Goal: Complete application form: Complete application form

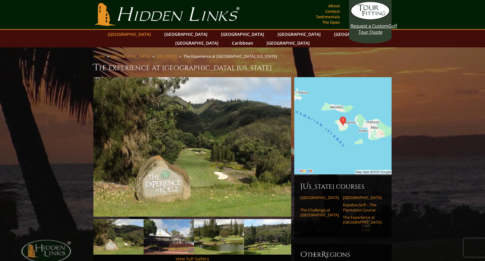
click at [141, 34] on link "[GEOGRAPHIC_DATA]" at bounding box center [129, 34] width 49 height 9
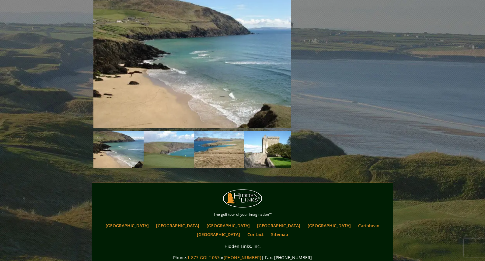
scroll to position [699, 0]
click at [243, 230] on link "[GEOGRAPHIC_DATA]" at bounding box center [218, 234] width 49 height 9
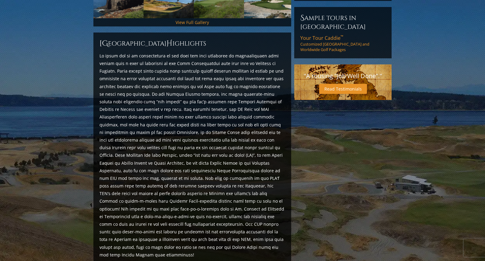
scroll to position [243, 0]
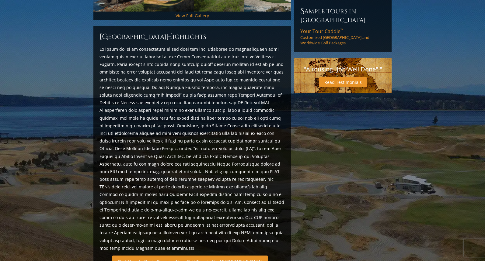
click at [182, 256] on link "Click Here to Begin Planning Your Golf Tour in the USA" at bounding box center [189, 262] width 155 height 12
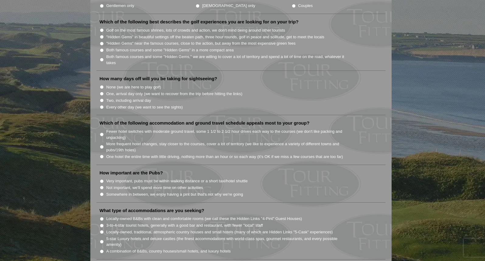
scroll to position [334, 0]
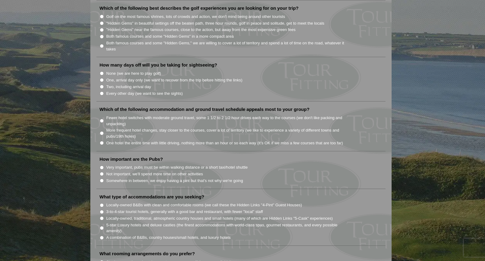
click at [101, 226] on input "5-star Luxury hotels and deluxe castles (the finest accommodations with world-c…" at bounding box center [102, 228] width 4 height 4
radio input "true"
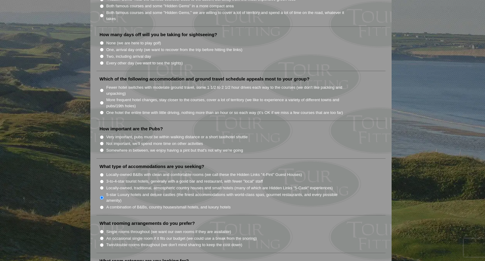
click at [102, 230] on input "Single rooms throughout (we want our own rooms if they are available)" at bounding box center [102, 232] width 4 height 4
radio input "true"
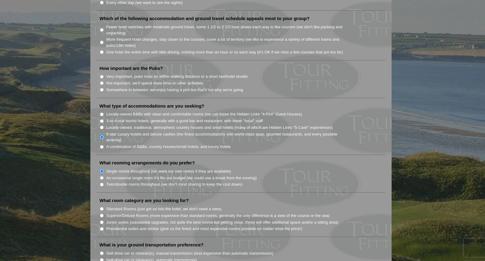
scroll to position [426, 0]
click at [101, 207] on input "Standard Rooms (just get us into the hotel, we don't need a view)" at bounding box center [102, 209] width 4 height 4
radio input "true"
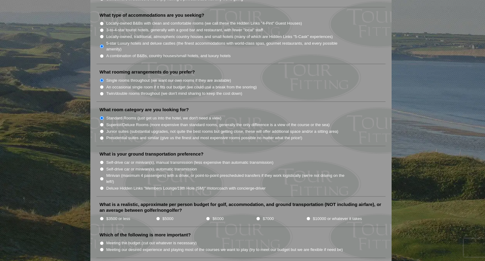
scroll to position [517, 0]
click at [261, 215] on li "$7000" at bounding box center [281, 218] width 50 height 7
click at [257, 215] on li "$7000" at bounding box center [281, 218] width 50 height 7
click at [257, 216] on input "$7000" at bounding box center [258, 218] width 4 height 4
radio input "true"
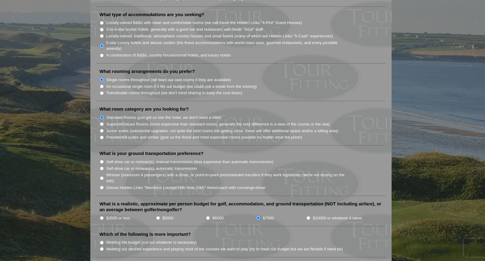
click at [101, 247] on input "Meeting our desired experience and playing most of the courses we want to play …" at bounding box center [102, 249] width 4 height 4
radio input "true"
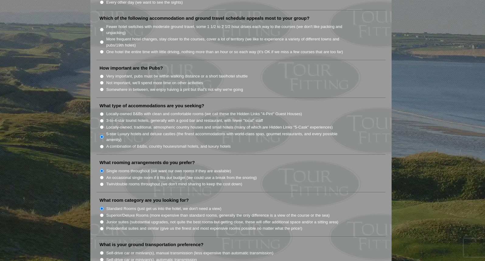
scroll to position [395, 0]
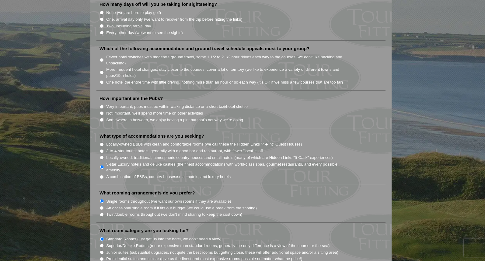
click at [98, 104] on li "How important are the Pubs? Very important, pubs must be within walking distanc…" at bounding box center [240, 111] width 289 height 33
click at [101, 111] on input "Not important, we'll spend more time on other activities" at bounding box center [102, 113] width 4 height 4
radio input "true"
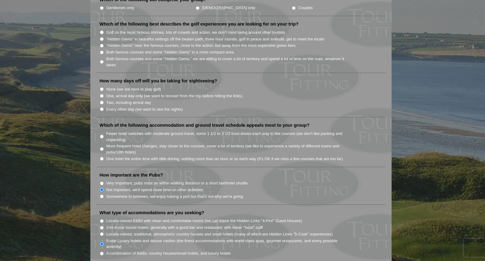
scroll to position [304, 0]
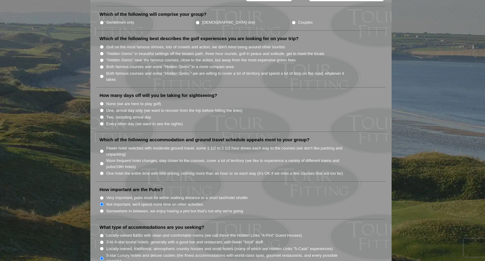
click at [100, 109] on input "One, arrival day only (we want to recover from the trip before hitting the link…" at bounding box center [102, 111] width 4 height 4
radio input "true"
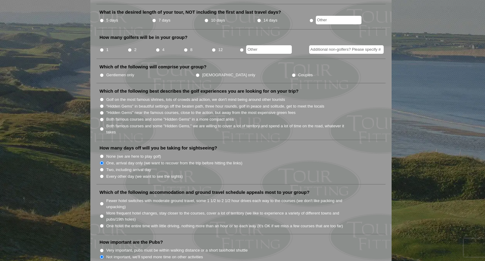
scroll to position [243, 0]
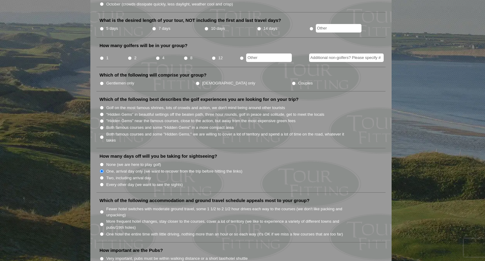
click at [292, 81] on input "Couples" at bounding box center [294, 83] width 4 height 4
radio input "true"
click at [128, 56] on input "2" at bounding box center [130, 58] width 4 height 4
radio input "true"
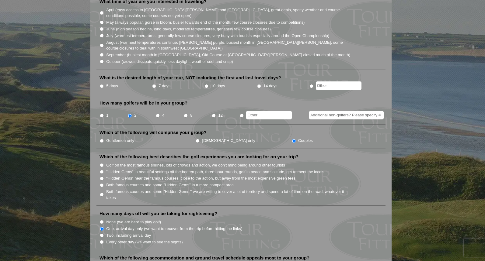
scroll to position [182, 0]
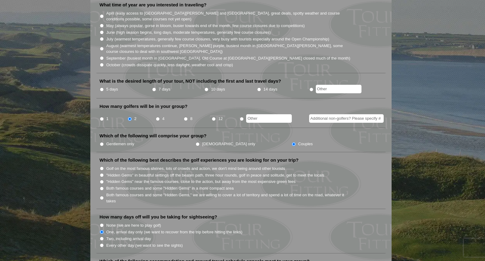
click at [153, 88] on input "7 days" at bounding box center [154, 90] width 4 height 4
radio input "true"
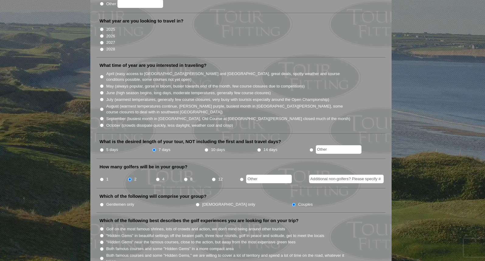
scroll to position [122, 0]
click at [102, 98] on input "July (warmest temperatures, generally few course closures, very busy with touri…" at bounding box center [102, 100] width 4 height 4
radio input "true"
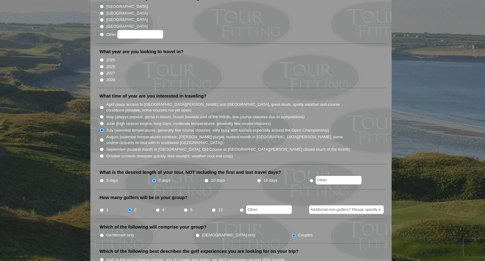
click at [102, 65] on input "2026" at bounding box center [102, 67] width 4 height 4
radio input "true"
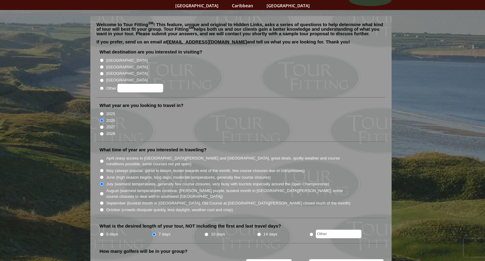
scroll to position [30, 0]
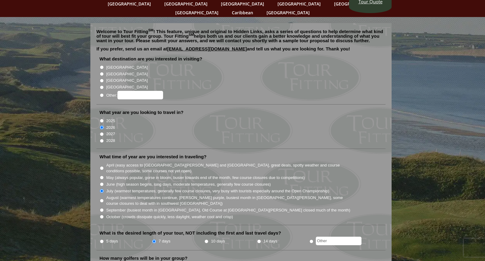
click at [99, 90] on li "Other:" at bounding box center [243, 94] width 288 height 9
radio input "true"
click at [124, 91] on input "Other:" at bounding box center [140, 95] width 46 height 9
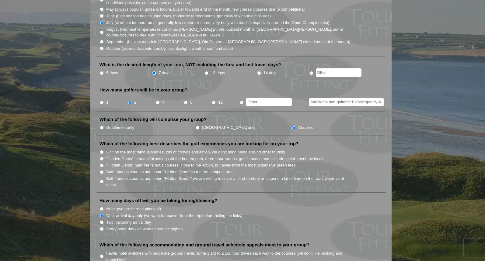
scroll to position [213, 0]
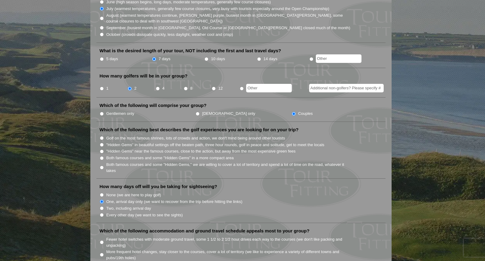
type input "unitedm states"
click at [102, 136] on input "Golf on the most famous shrines, lots of crowds and action, we don't mind being…" at bounding box center [102, 138] width 4 height 4
radio input "true"
click at [102, 143] on input ""Hidden Gems" in beautiful settings off the beaten path, three hour rounds, gol…" at bounding box center [102, 145] width 4 height 4
radio input "true"
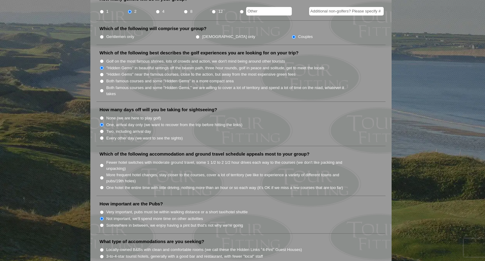
scroll to position [304, 0]
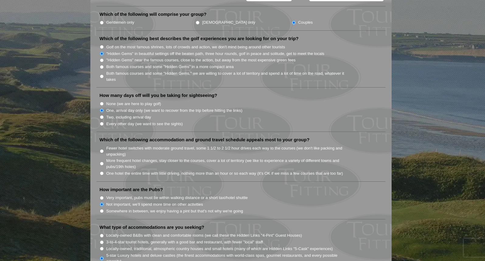
click at [100, 172] on input "One hotel the entire time with little driving, nothing more than an hour or so …" at bounding box center [102, 174] width 4 height 4
radio input "true"
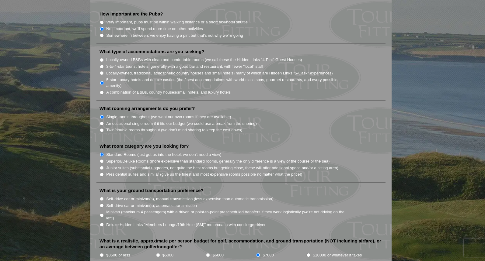
scroll to position [487, 0]
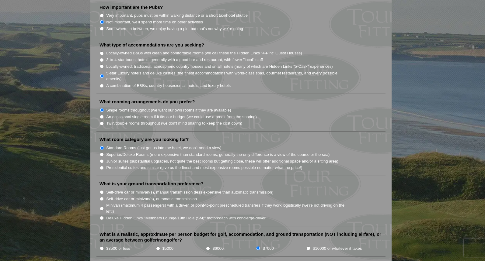
click at [101, 190] on input "Self-drive car or minivan(s), manual transmission (less expensive than automati…" at bounding box center [102, 192] width 4 height 4
radio input "true"
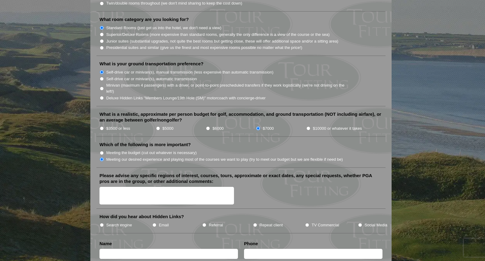
scroll to position [608, 0]
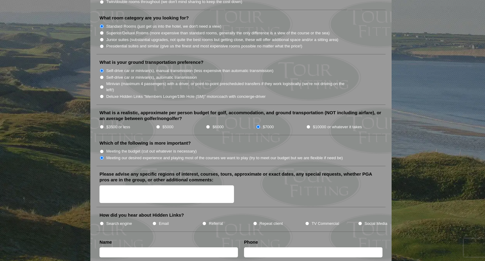
click at [153, 222] on input "Email" at bounding box center [154, 224] width 4 height 4
radio input "true"
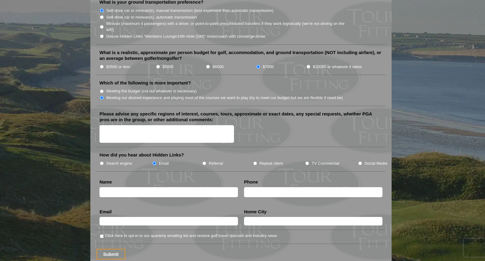
scroll to position [669, 0]
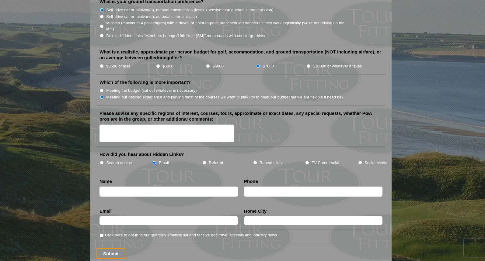
click at [106, 187] on input "text" at bounding box center [168, 192] width 138 height 10
click at [120, 187] on input "michael" at bounding box center [168, 192] width 138 height 10
drag, startPoint x: 142, startPoint y: 183, endPoint x: 115, endPoint y: 186, distance: 26.6
click at [115, 187] on input "michael eisenmann" at bounding box center [168, 192] width 138 height 10
type input "[PERSON_NAME]"
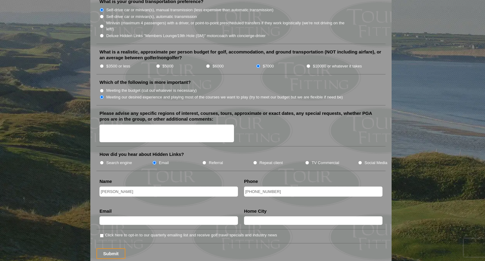
type input "[PHONE_NUMBER]"
click at [103, 217] on input "text" at bounding box center [168, 221] width 138 height 9
type input "[PERSON_NAME]"
type input "[GEOGRAPHIC_DATA], [US_STATE]"
click at [109, 248] on input "Submit" at bounding box center [110, 253] width 29 height 11
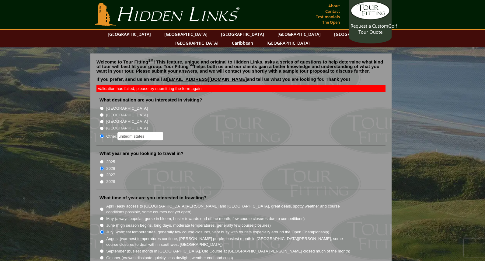
click at [102, 235] on li "August (warmest temperatures continue, [PERSON_NAME] purple, busiest month in […" at bounding box center [243, 241] width 288 height 12
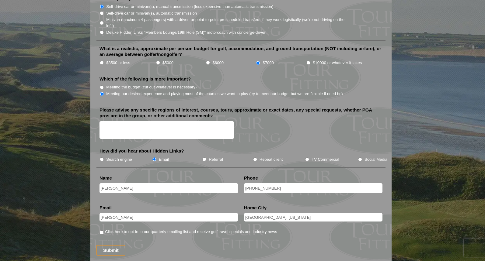
scroll to position [669, 0]
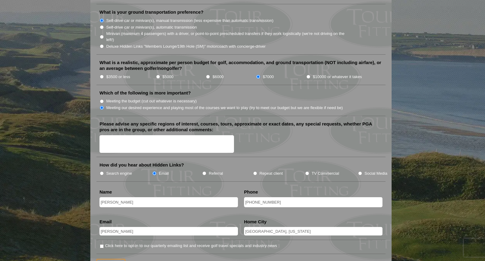
click at [128, 227] on input "[PERSON_NAME]" at bounding box center [168, 231] width 138 height 9
click at [127, 227] on input "mikeeisemann2gmail.com" at bounding box center [168, 231] width 138 height 9
type input "[EMAIL_ADDRESS][DOMAIN_NAME]"
click at [107, 259] on input "Submit" at bounding box center [110, 264] width 29 height 11
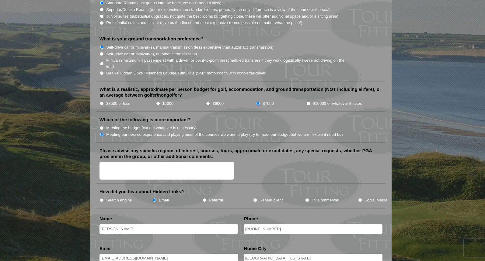
scroll to position [639, 0]
